Goal: Information Seeking & Learning: Learn about a topic

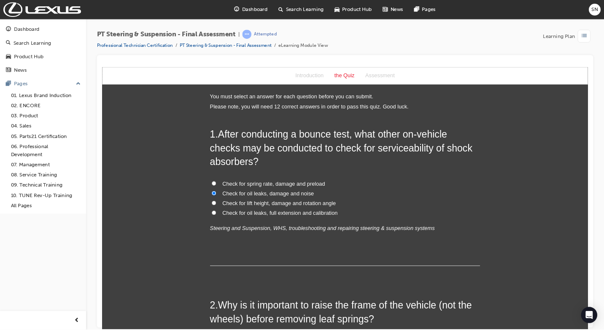
scroll to position [158, 0]
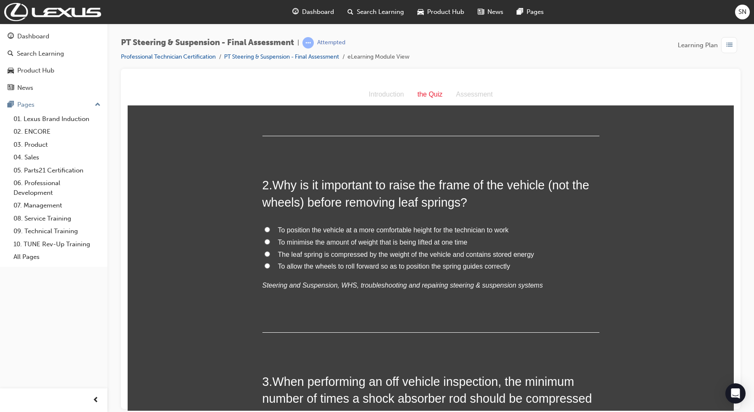
scroll to position [211, 0]
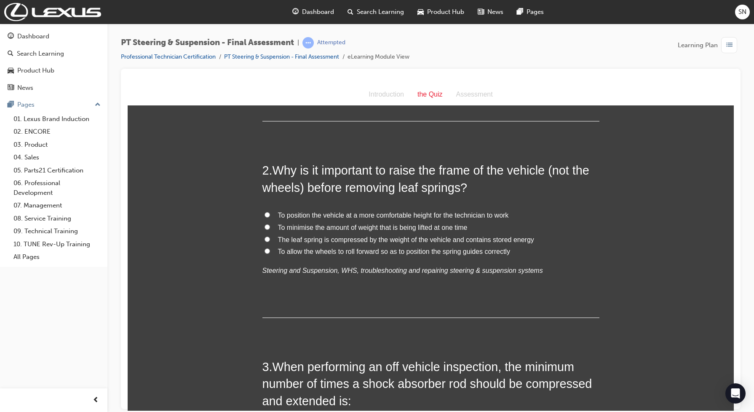
click at [315, 241] on span "The leaf spring is compressed by the weight of the vehicle and contains stored …" at bounding box center [406, 239] width 256 height 7
click at [270, 241] on input "The leaf spring is compressed by the weight of the vehicle and contains stored …" at bounding box center [267, 238] width 5 height 5
radio input "true"
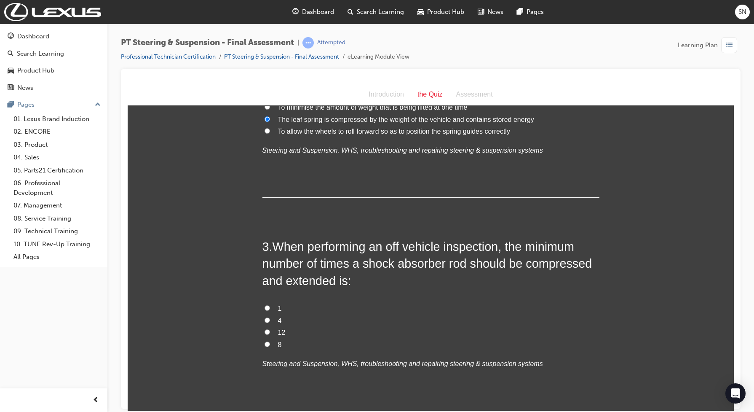
scroll to position [369, 0]
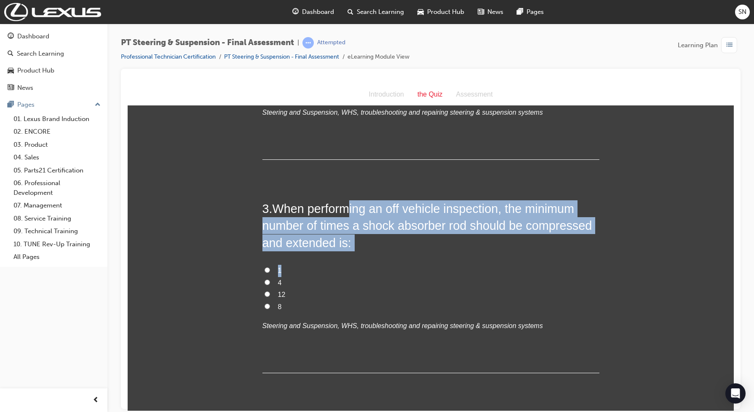
drag, startPoint x: 368, startPoint y: 244, endPoint x: 347, endPoint y: 190, distance: 57.8
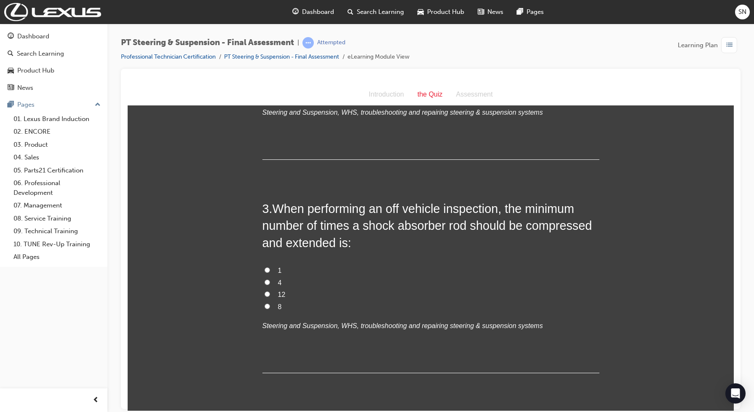
click at [265, 282] on input "4" at bounding box center [267, 281] width 5 height 5
radio input "true"
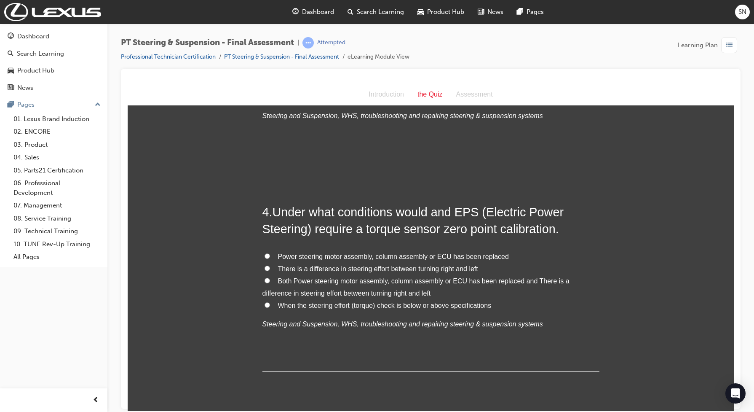
scroll to position [579, 0]
drag, startPoint x: 256, startPoint y: 219, endPoint x: 261, endPoint y: 227, distance: 9.5
click at [327, 276] on span "Both Power steering motor assembly, column assembly or ECU has been replaced an…" at bounding box center [416, 285] width 307 height 19
click at [270, 276] on input "Both Power steering motor assembly, column assembly or ECU has been replaced an…" at bounding box center [267, 278] width 5 height 5
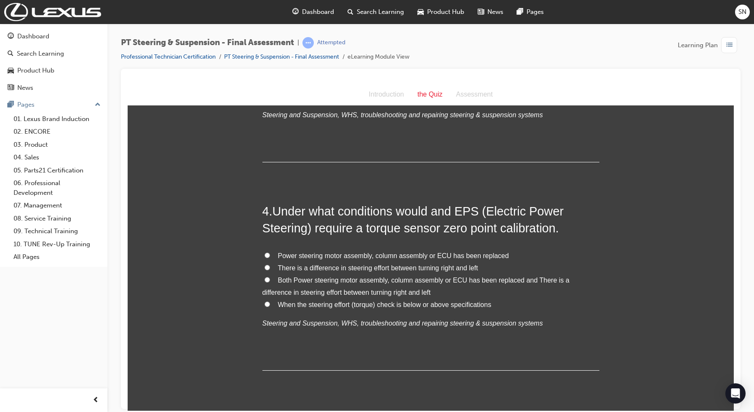
radio input "true"
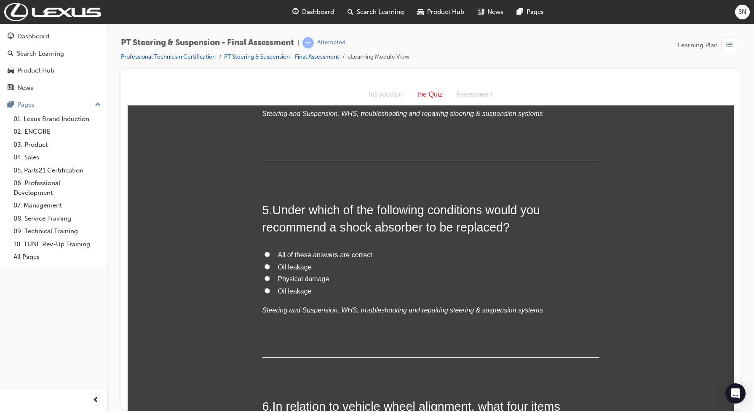
scroll to position [790, 0]
click at [265, 251] on input "All of these answers are correct" at bounding box center [267, 252] width 5 height 5
radio input "true"
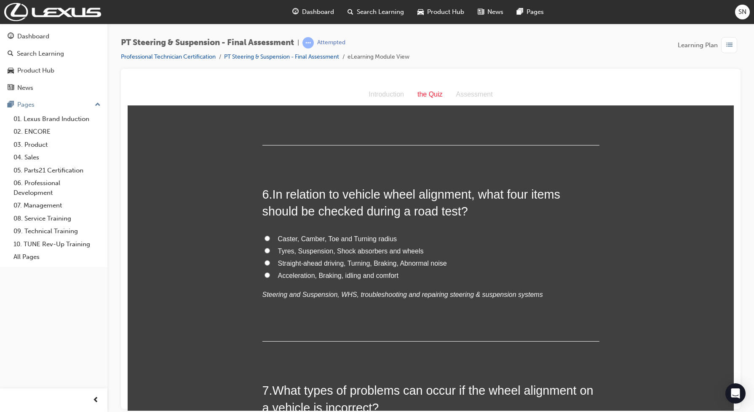
scroll to position [1054, 0]
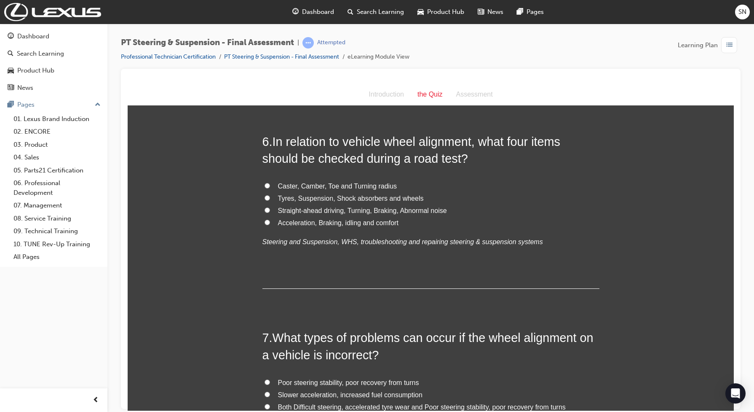
click at [263, 214] on label "Straight-ahead driving, Turning, Braking, Abnormal noise" at bounding box center [431, 210] width 337 height 12
click at [265, 212] on input "Straight-ahead driving, Turning, Braking, Abnormal noise" at bounding box center [267, 209] width 5 height 5
radio input "true"
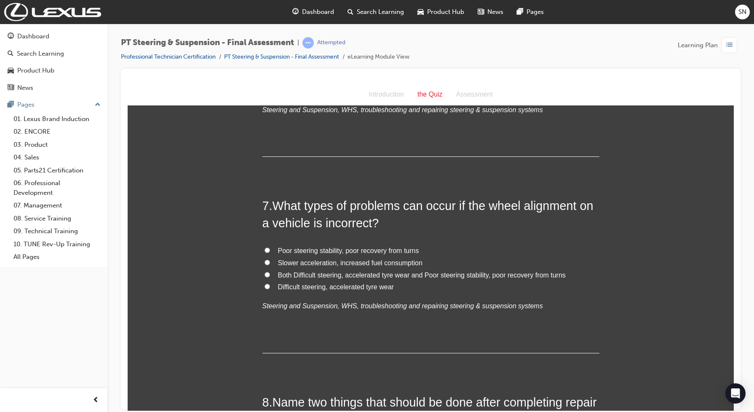
scroll to position [1212, 0]
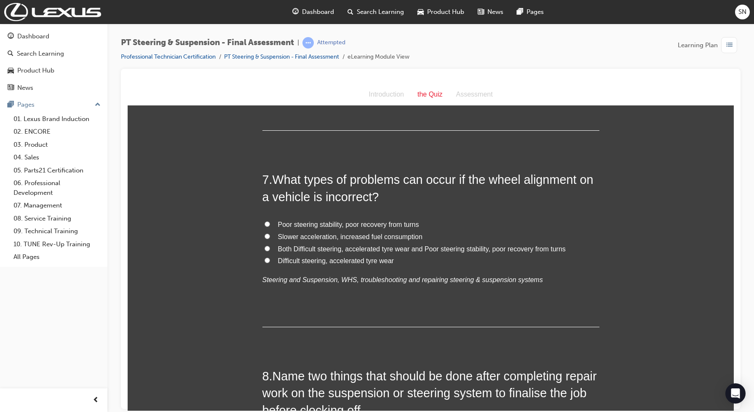
click at [265, 246] on input "Both Difficult steering, accelerated tyre wear and Poor steering stability, poo…" at bounding box center [267, 247] width 5 height 5
radio input "true"
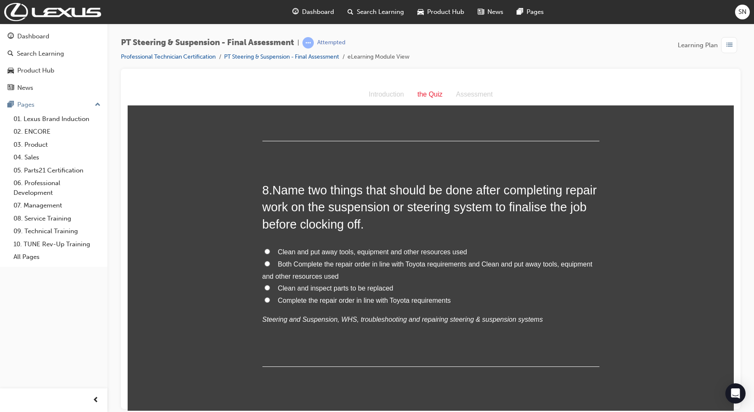
scroll to position [1422, 0]
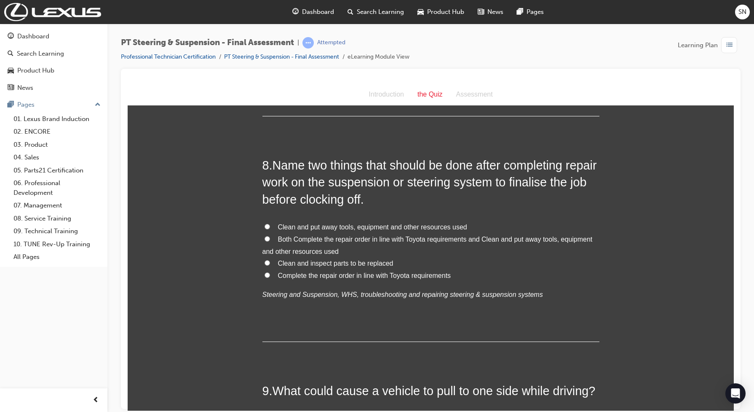
click at [265, 237] on input "Both Complete the repair order in line with Toyota requirements and Clean and p…" at bounding box center [267, 238] width 5 height 5
radio input "true"
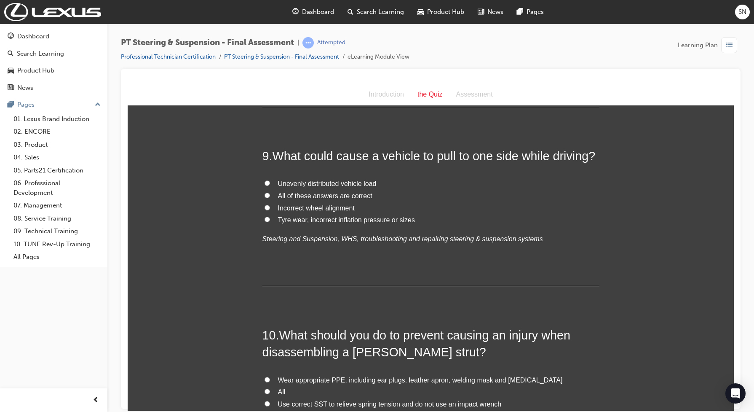
scroll to position [1633, 0]
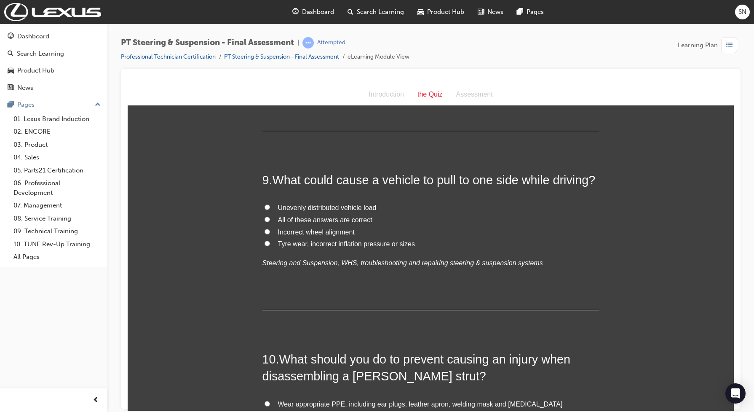
click at [272, 220] on label "All of these answers are correct" at bounding box center [431, 220] width 337 height 12
click at [270, 220] on input "All of these answers are correct" at bounding box center [267, 218] width 5 height 5
radio input "true"
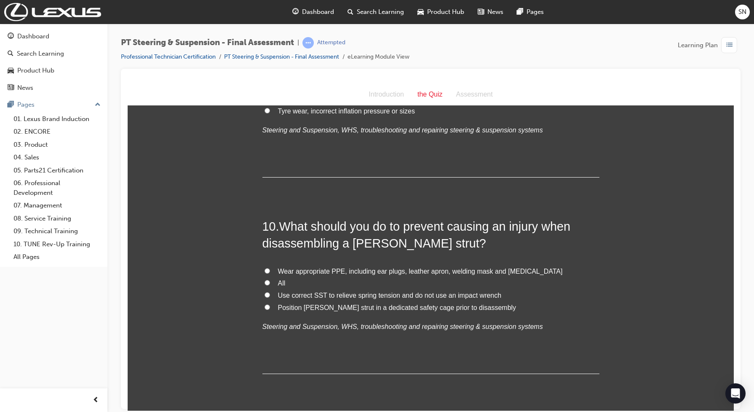
scroll to position [1791, 0]
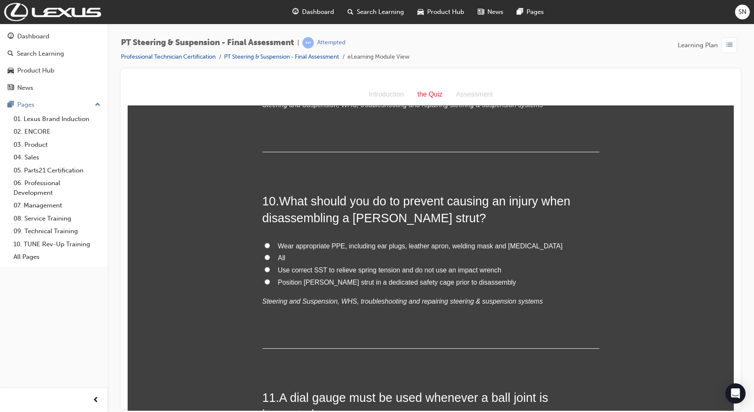
click at [265, 268] on input "Use correct SST to relieve spring tension and do not use an impact wrench" at bounding box center [267, 268] width 5 height 5
radio input "true"
click at [265, 259] on input "All" at bounding box center [267, 256] width 5 height 5
radio input "true"
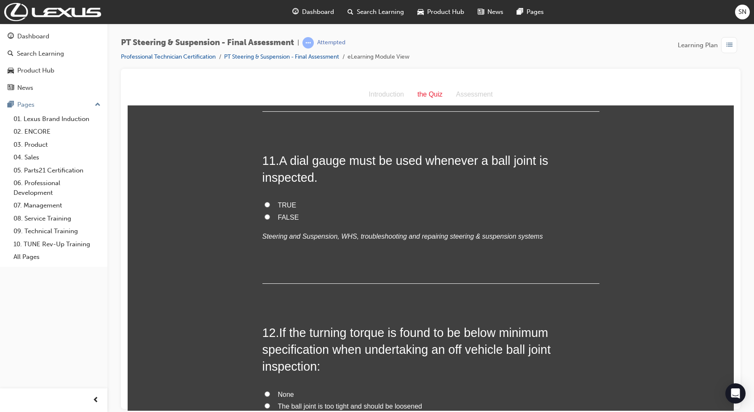
scroll to position [2055, 0]
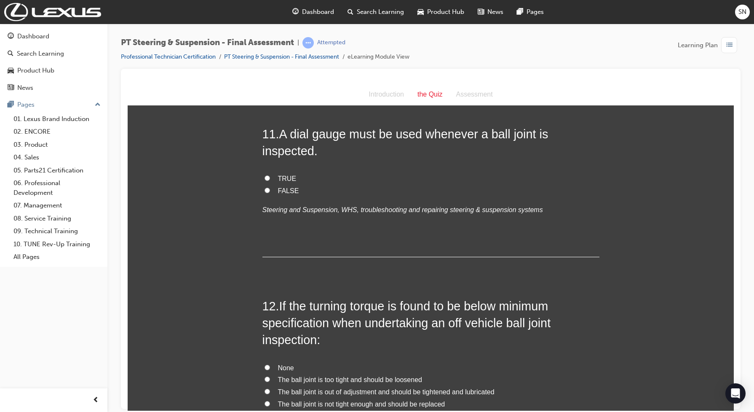
click at [265, 190] on input "FALSE" at bounding box center [267, 189] width 5 height 5
radio input "true"
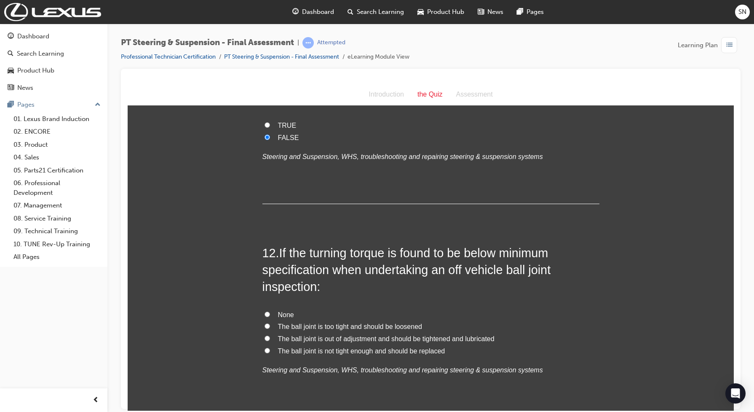
scroll to position [2160, 0]
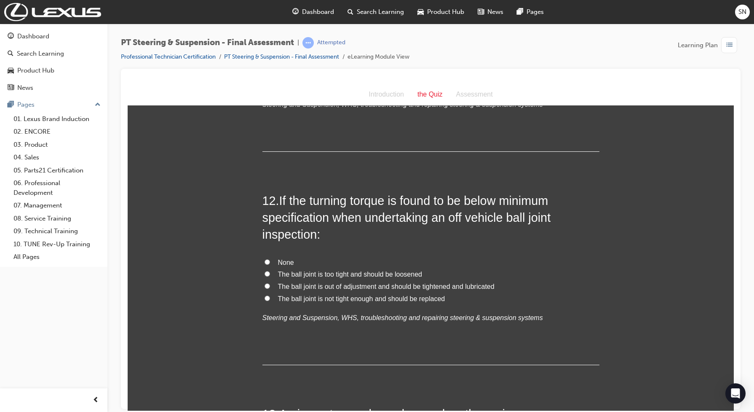
click at [295, 306] on div "None The ball joint is too tight and should be loosened The ball joint is out o…" at bounding box center [431, 289] width 337 height 67
click at [292, 295] on span "The ball joint is not tight enough and should be replaced" at bounding box center [361, 298] width 167 height 7
click at [270, 295] on input "The ball joint is not tight enough and should be replaced" at bounding box center [267, 297] width 5 height 5
radio input "true"
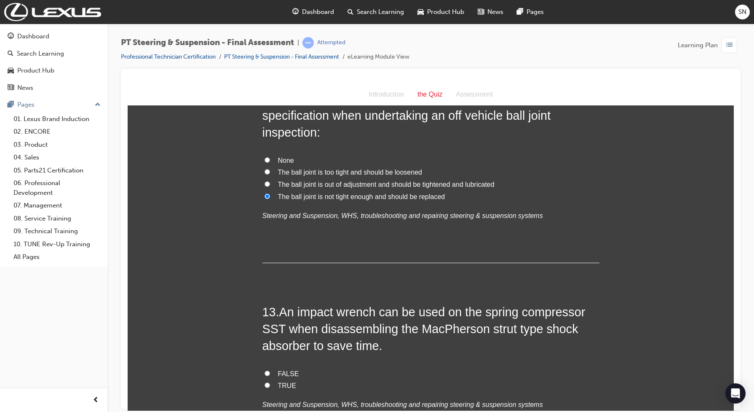
scroll to position [2371, 0]
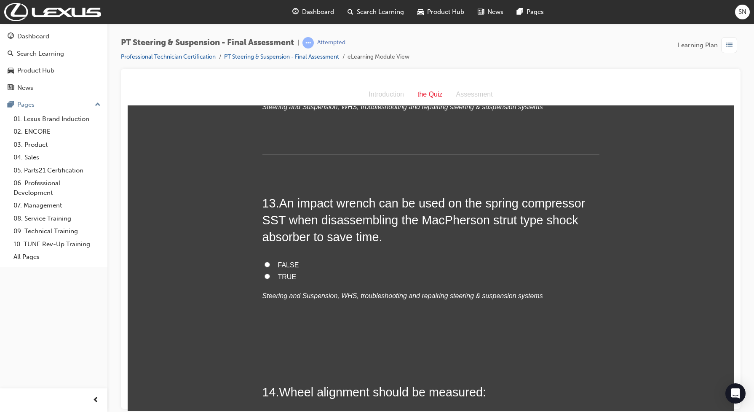
click at [266, 265] on label "FALSE" at bounding box center [431, 265] width 337 height 12
click at [266, 265] on input "FALSE" at bounding box center [267, 263] width 5 height 5
radio input "true"
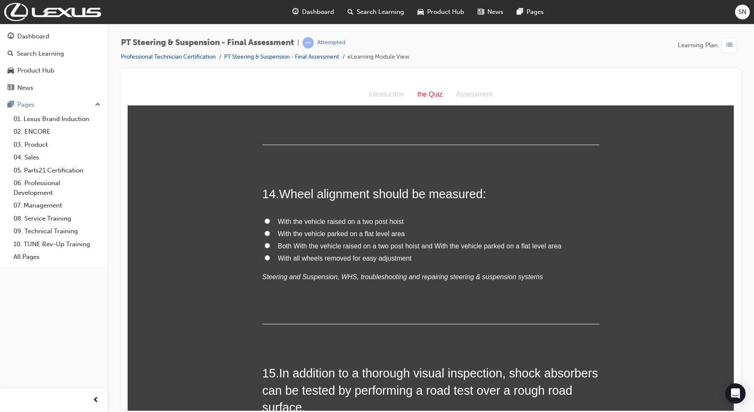
scroll to position [2581, 0]
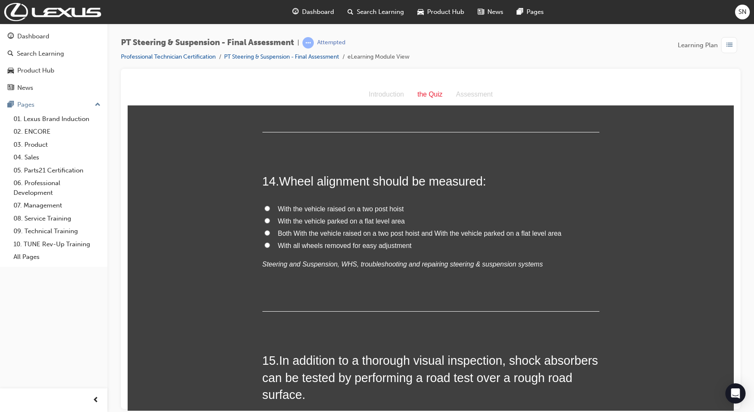
click at [287, 236] on span "Both With the vehicle raised on a two post hoist and With the vehicle parked on…" at bounding box center [420, 232] width 284 height 7
click at [270, 235] on input "Both With the vehicle raised on a two post hoist and With the vehicle parked on…" at bounding box center [267, 232] width 5 height 5
radio input "true"
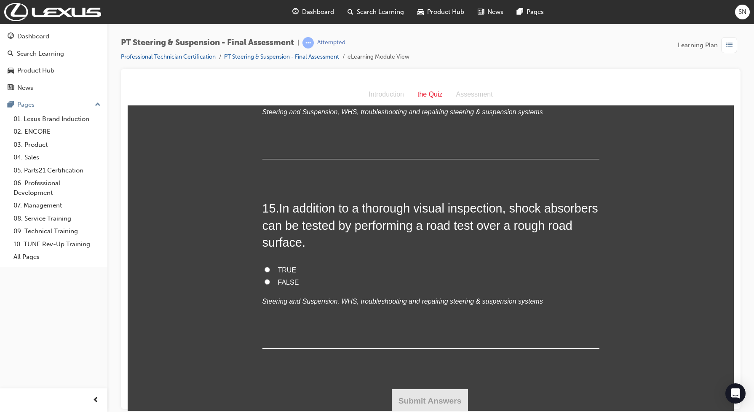
scroll to position [2737, 0]
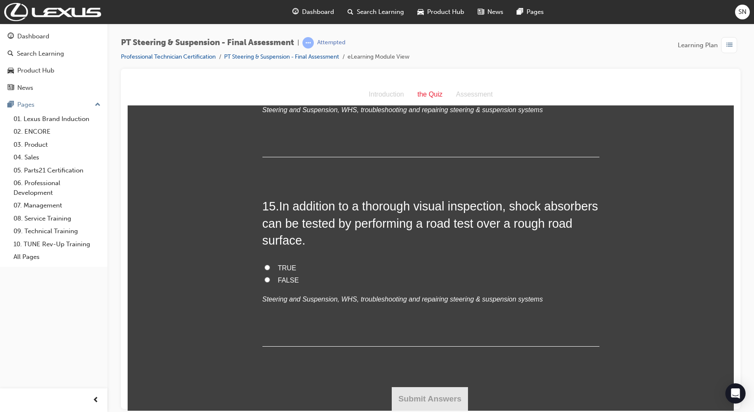
click at [273, 267] on label "TRUE" at bounding box center [431, 268] width 337 height 12
click at [270, 267] on input "TRUE" at bounding box center [267, 266] width 5 height 5
radio input "true"
click at [444, 394] on button "Submit Answers" at bounding box center [430, 398] width 77 height 24
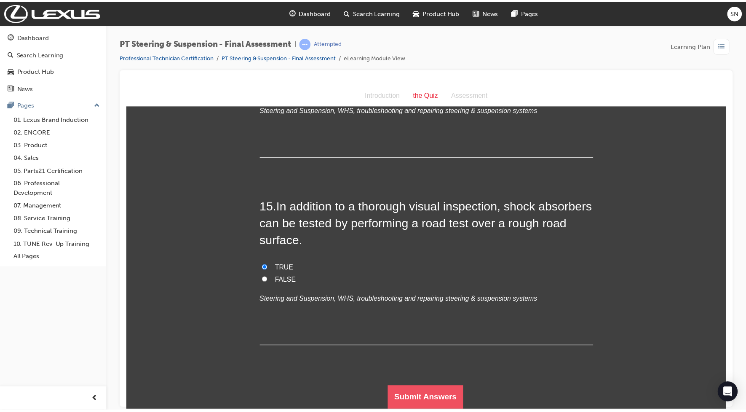
scroll to position [0, 0]
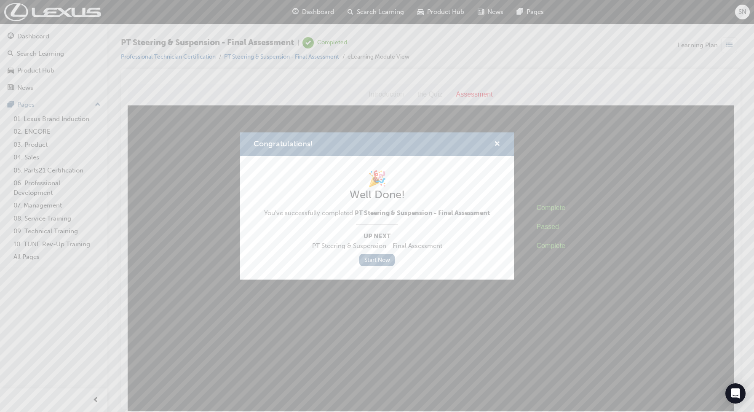
drag, startPoint x: 201, startPoint y: 58, endPoint x: 194, endPoint y: 58, distance: 7.6
click at [194, 58] on div "Congratulations! 🎉 Well Done! You've successfully completed PT Steering & Suspe…" at bounding box center [377, 206] width 754 height 412
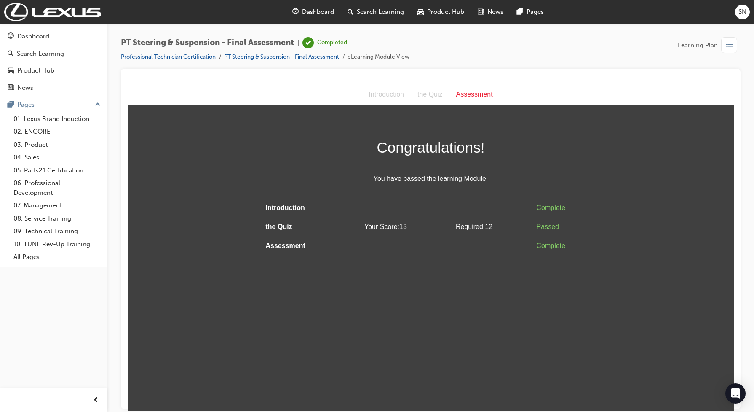
click at [194, 58] on link "Professional Technician Certification" at bounding box center [168, 56] width 95 height 7
